Goal: Task Accomplishment & Management: Manage account settings

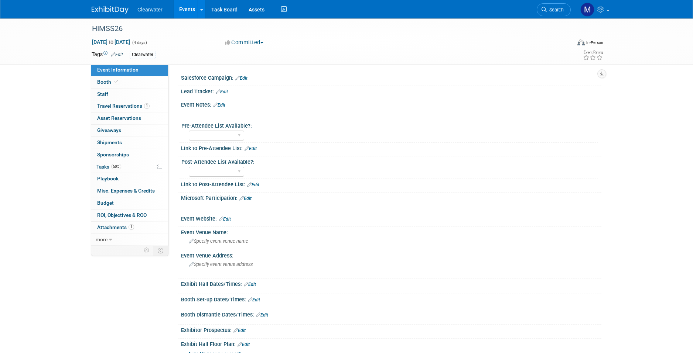
click at [187, 11] on link "Events" at bounding box center [187, 9] width 27 height 18
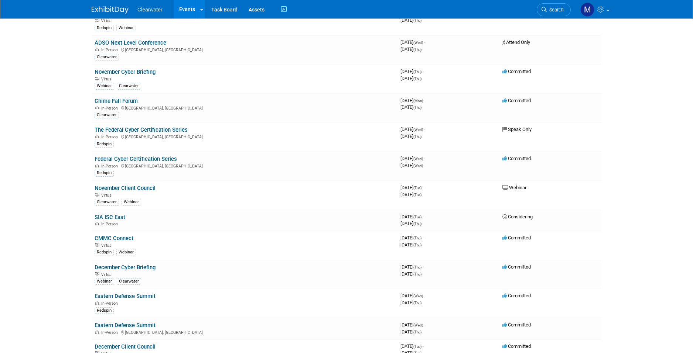
scroll to position [465, 0]
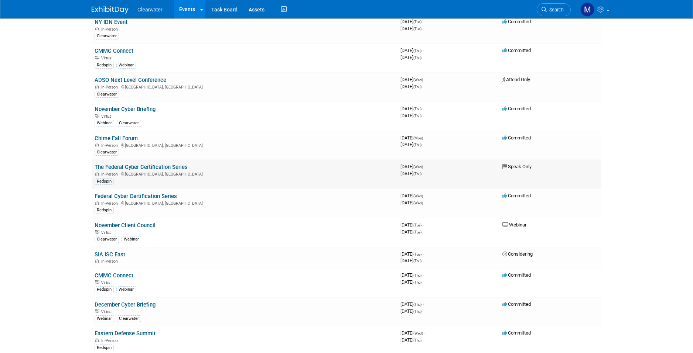
click at [169, 164] on link "The Federal Cyber Certification Series" at bounding box center [141, 167] width 93 height 7
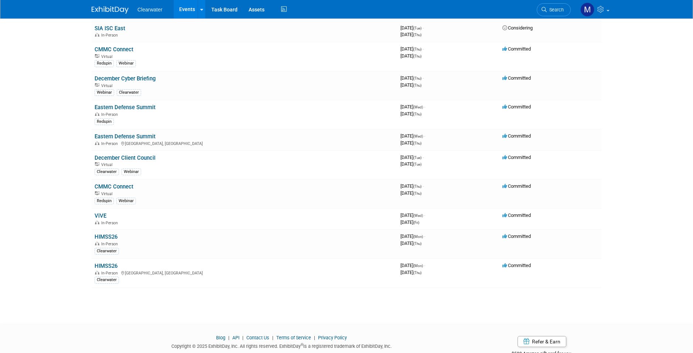
scroll to position [681, 0]
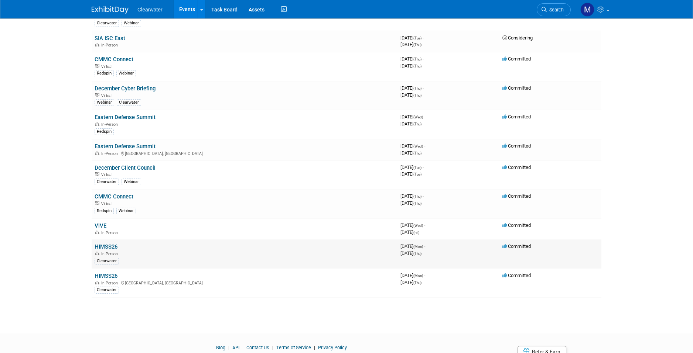
click at [103, 244] on link "HIMSS26" at bounding box center [106, 247] width 23 height 7
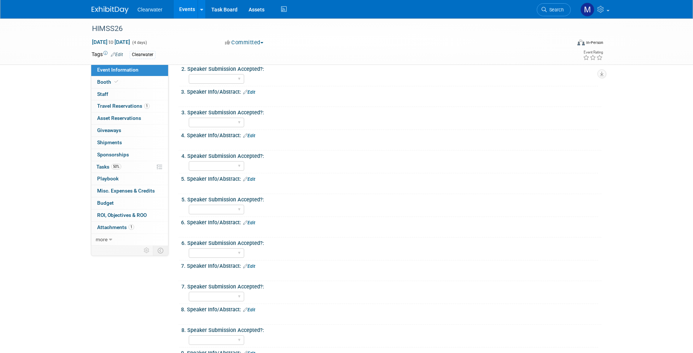
scroll to position [450, 0]
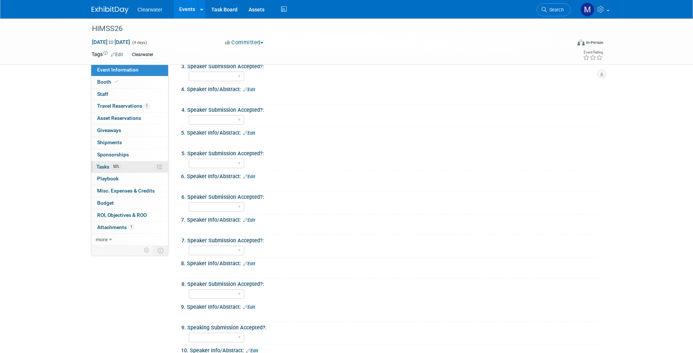
click at [105, 164] on span "Tasks 50%" at bounding box center [108, 167] width 25 height 6
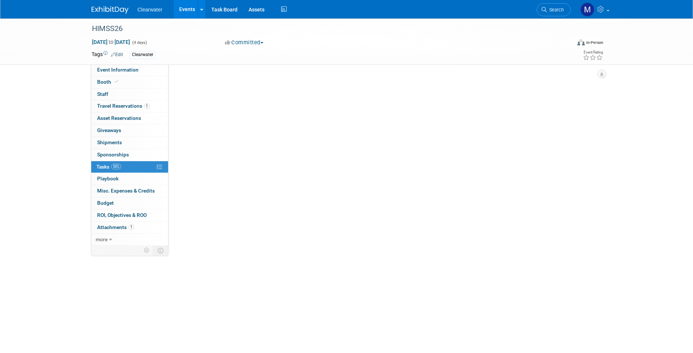
scroll to position [0, 0]
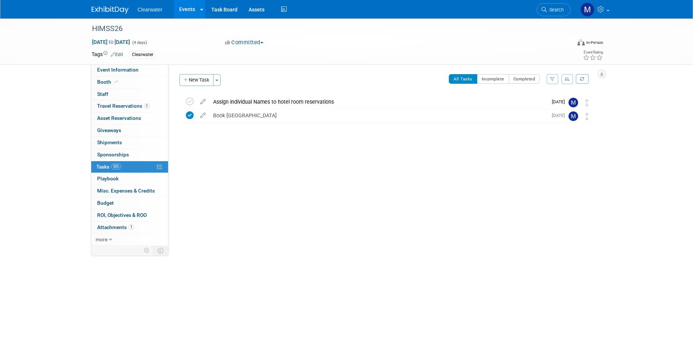
click at [189, 7] on link "Events" at bounding box center [187, 9] width 27 height 18
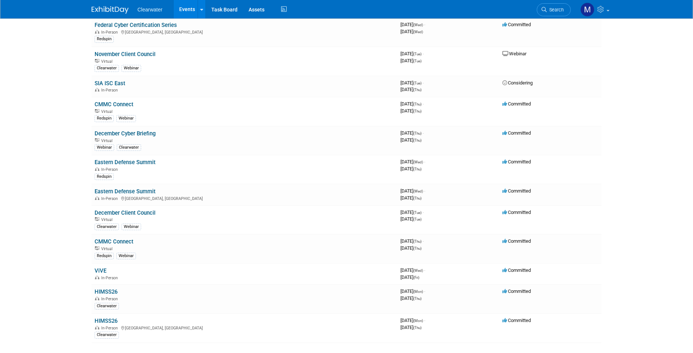
scroll to position [693, 0]
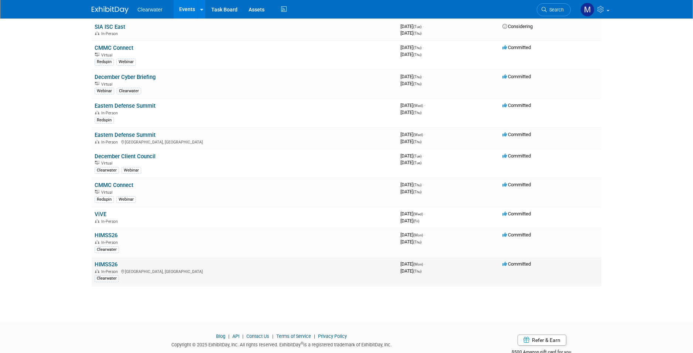
click at [105, 262] on link "HIMSS26" at bounding box center [106, 265] width 23 height 7
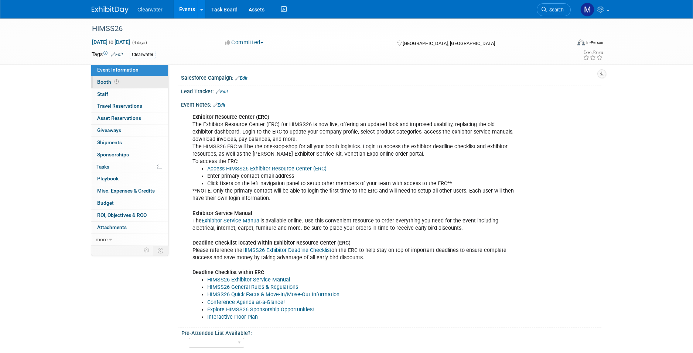
click at [115, 81] on icon at bounding box center [117, 82] width 4 height 4
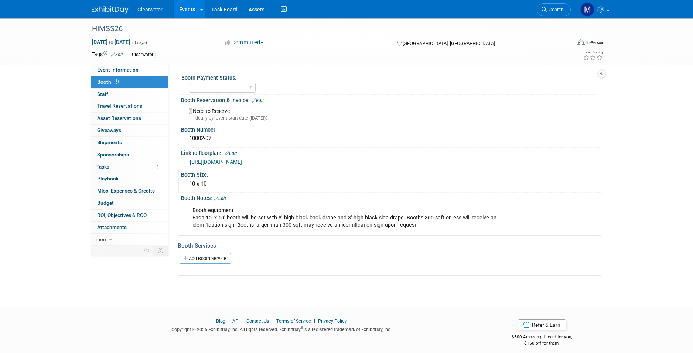
click at [206, 175] on div "Booth Size:" at bounding box center [391, 174] width 420 height 9
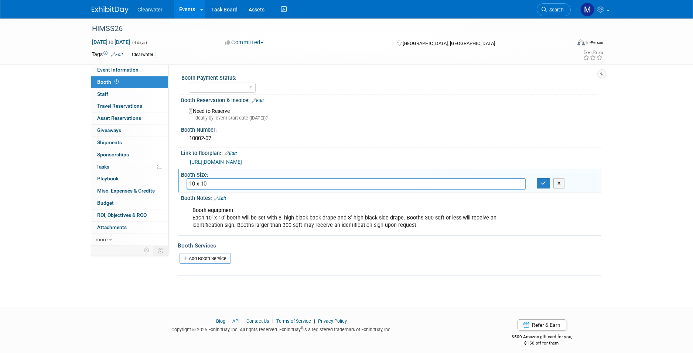
drag, startPoint x: 221, startPoint y: 181, endPoint x: 211, endPoint y: 187, distance: 11.0
click at [171, 180] on div "Salesforce Campaign: Edit Lead Tracker: Edit Event Notes: Edit Exhibitor Resour…" at bounding box center [384, 152] width 433 height 177
drag, startPoint x: 218, startPoint y: 185, endPoint x: 180, endPoint y: 181, distance: 37.9
click at [180, 181] on div "Booth Size: 10 x 10 10 x 10 X" at bounding box center [390, 181] width 424 height 23
type input "Kiosk"
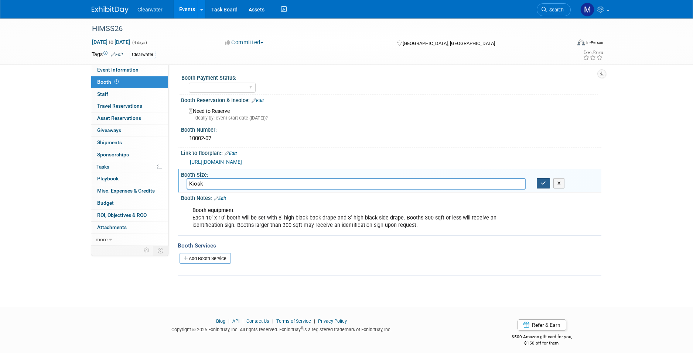
click at [546, 184] on icon "button" at bounding box center [543, 183] width 5 height 5
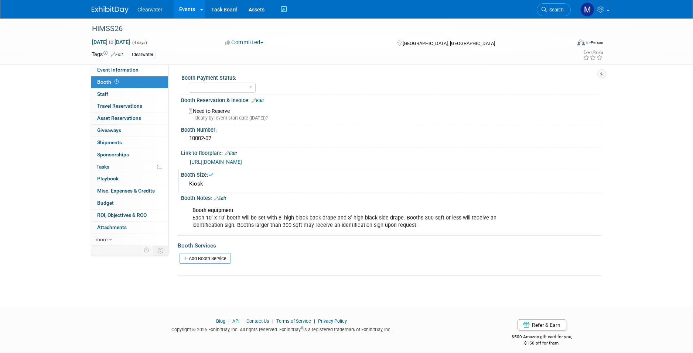
click at [358, 219] on div "Booth equipment Each 10' x 10' booth will be set with 8' high black back drape …" at bounding box center [353, 219] width 333 height 30
click at [446, 215] on div "Booth equipment Each 10' x 10' booth will be set with 8' high black back drape …" at bounding box center [353, 219] width 333 height 30
click at [293, 213] on div "Booth equipment Each 10' x 10' booth will be set with 8' high black back drape …" at bounding box center [353, 219] width 333 height 30
click at [225, 197] on link "Edit" at bounding box center [220, 198] width 12 height 5
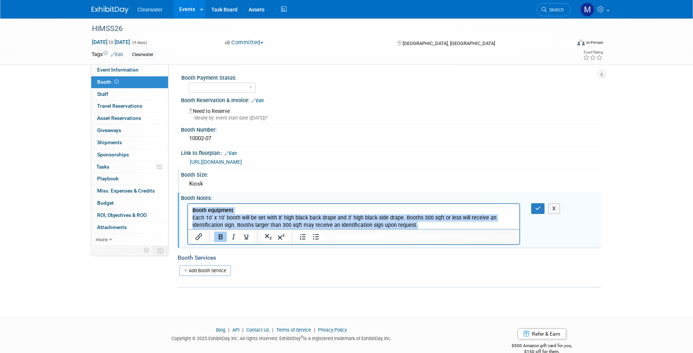
drag, startPoint x: 421, startPoint y: 224, endPoint x: 159, endPoint y: 210, distance: 262.3
click at [188, 210] on html "Booth equipment Each 10' x 10' booth will be set with 8' high black back drape …" at bounding box center [353, 216] width 331 height 25
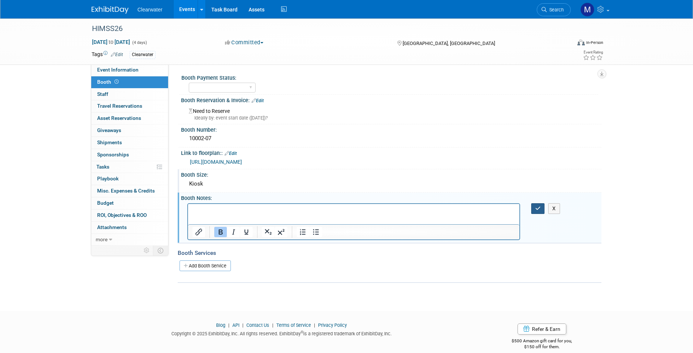
click at [537, 208] on icon "button" at bounding box center [538, 208] width 6 height 5
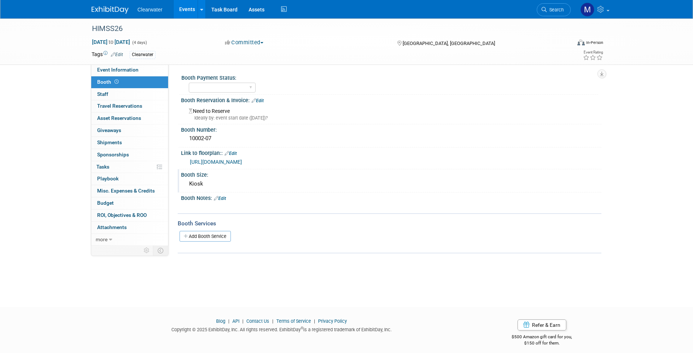
drag, startPoint x: 428, startPoint y: 101, endPoint x: 436, endPoint y: 95, distance: 10.6
click at [429, 100] on div "Booth Reservation & Invoice: Edit Need to Reserve Ideally by: event start date …" at bounding box center [390, 110] width 424 height 30
